Goal: Transaction & Acquisition: Purchase product/service

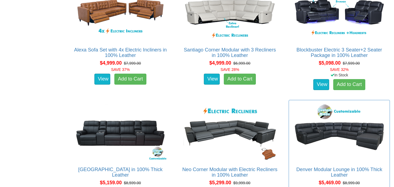
scroll to position [2394, 0]
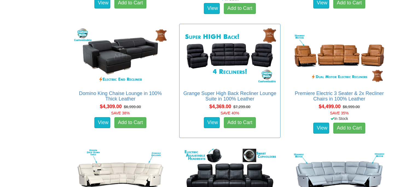
scroll to position [917, 0]
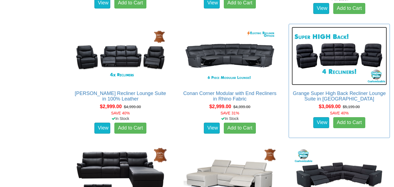
click at [333, 57] on img at bounding box center [338, 56] width 95 height 58
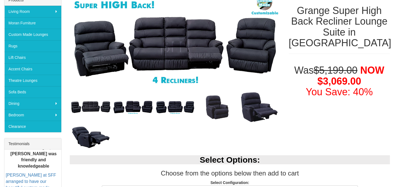
scroll to position [96, 0]
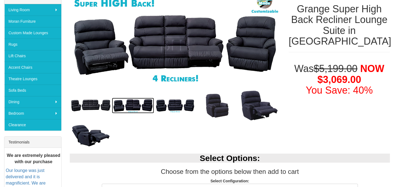
click at [137, 108] on img at bounding box center [133, 106] width 42 height 16
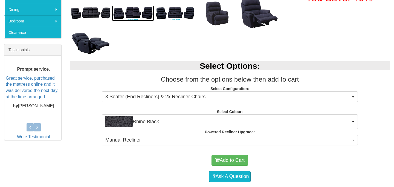
scroll to position [201, 0]
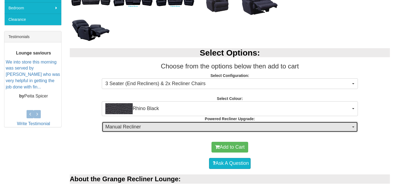
click at [249, 127] on span "Manual Recliner" at bounding box center [227, 126] width 245 height 7
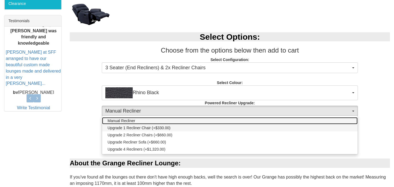
scroll to position [219, 0]
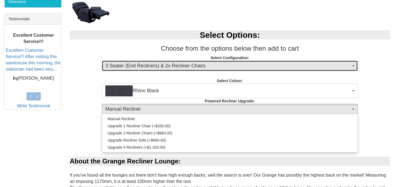
click at [207, 69] on span "3 Seater (End Recliners) & 2x Recliner Chairs" at bounding box center [227, 65] width 245 height 7
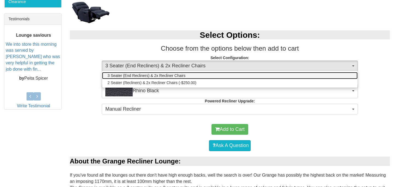
click at [205, 75] on link "3 Seater (End Recliners) & 2x Recliner Chairs" at bounding box center [229, 75] width 255 height 7
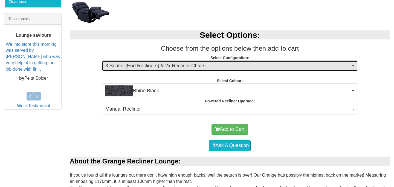
click at [212, 66] on span "3 Seater (End Recliners) & 2x Recliner Chairs" at bounding box center [227, 65] width 245 height 7
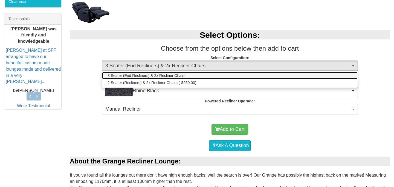
click at [204, 75] on link "3 Seater (End Recliners) & 2x Recliner Chairs" at bounding box center [229, 75] width 255 height 7
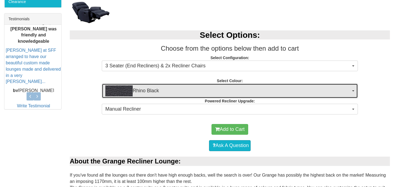
click at [211, 93] on span "Rhino Black" at bounding box center [227, 90] width 245 height 11
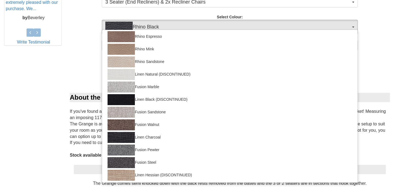
scroll to position [64, 0]
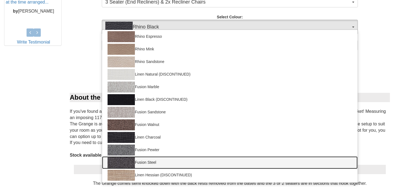
click at [155, 162] on link "Fusion Steel" at bounding box center [229, 162] width 255 height 13
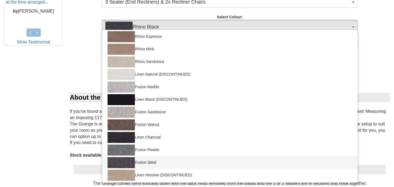
select select "1422"
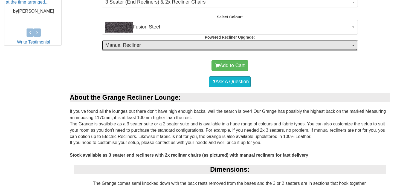
click at [238, 44] on span "Manual Recliner" at bounding box center [227, 45] width 245 height 7
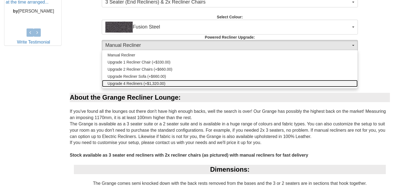
click at [212, 82] on link "Upgrade 4 Recliners (+$1,320.00)" at bounding box center [229, 83] width 255 height 7
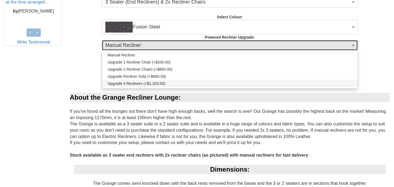
select select "27"
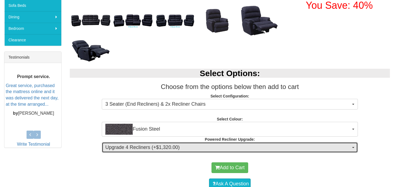
scroll to position [201, 0]
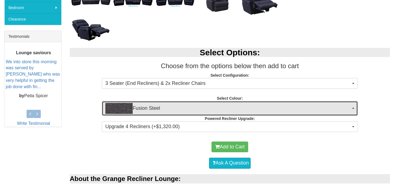
click at [244, 106] on span "Fusion Steel" at bounding box center [227, 108] width 245 height 11
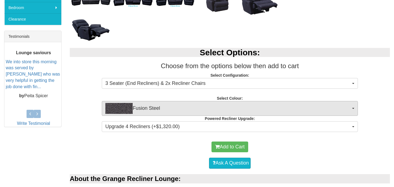
scroll to position [120, 0]
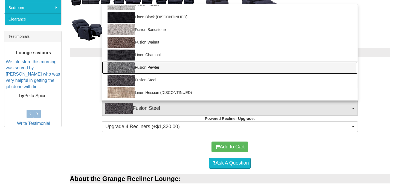
click at [156, 70] on link "Fusion Pewter" at bounding box center [229, 67] width 255 height 13
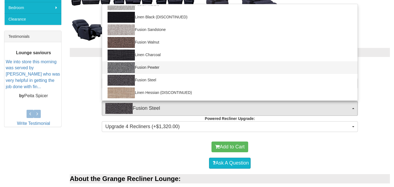
select select "1421"
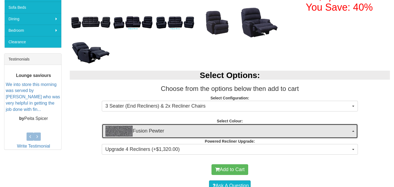
scroll to position [176, 0]
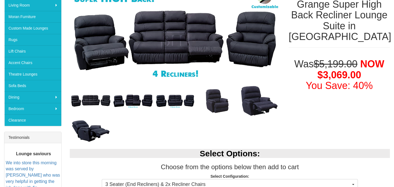
scroll to position [94, 0]
